Goal: Use online tool/utility: Utilize a website feature to perform a specific function

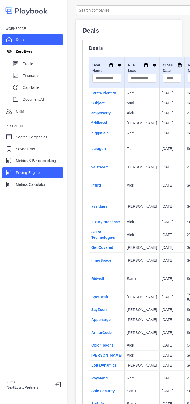
click at [36, 169] on div "Pricing Engine" at bounding box center [28, 173] width 24 height 8
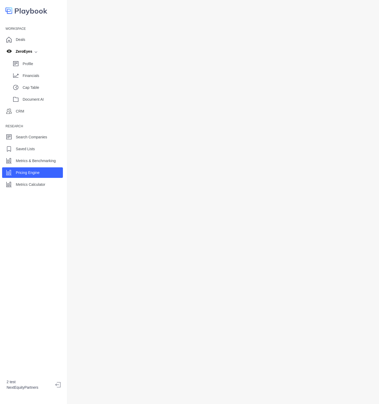
click at [57, 202] on icon at bounding box center [60, 384] width 11 height 5
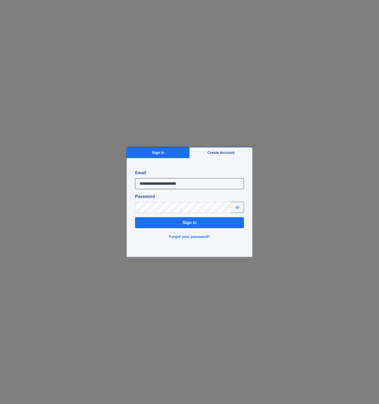
click at [155, 184] on input "**********" at bounding box center [189, 183] width 109 height 11
type input "**********"
click at [135, 202] on button "Sign in" at bounding box center [189, 222] width 109 height 11
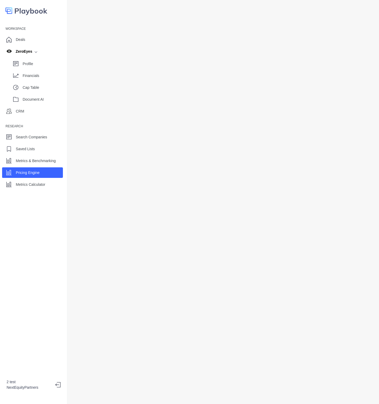
click at [73, 174] on div at bounding box center [223, 202] width 312 height 404
click at [59, 382] on icon at bounding box center [60, 384] width 11 height 5
click at [56, 383] on icon at bounding box center [57, 384] width 4 height 2
click at [58, 382] on icon at bounding box center [60, 384] width 11 height 5
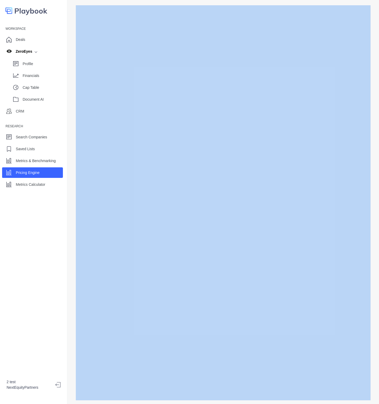
click at [58, 382] on icon at bounding box center [60, 384] width 11 height 5
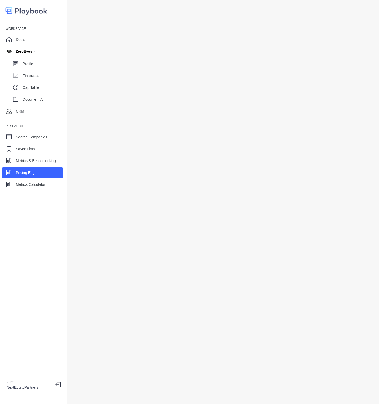
click at [54, 343] on div "Workspace Deals ZeroEyes Profile Financials Cap Table Document AI CRM Research …" at bounding box center [33, 202] width 67 height 404
